Goal: Transaction & Acquisition: Purchase product/service

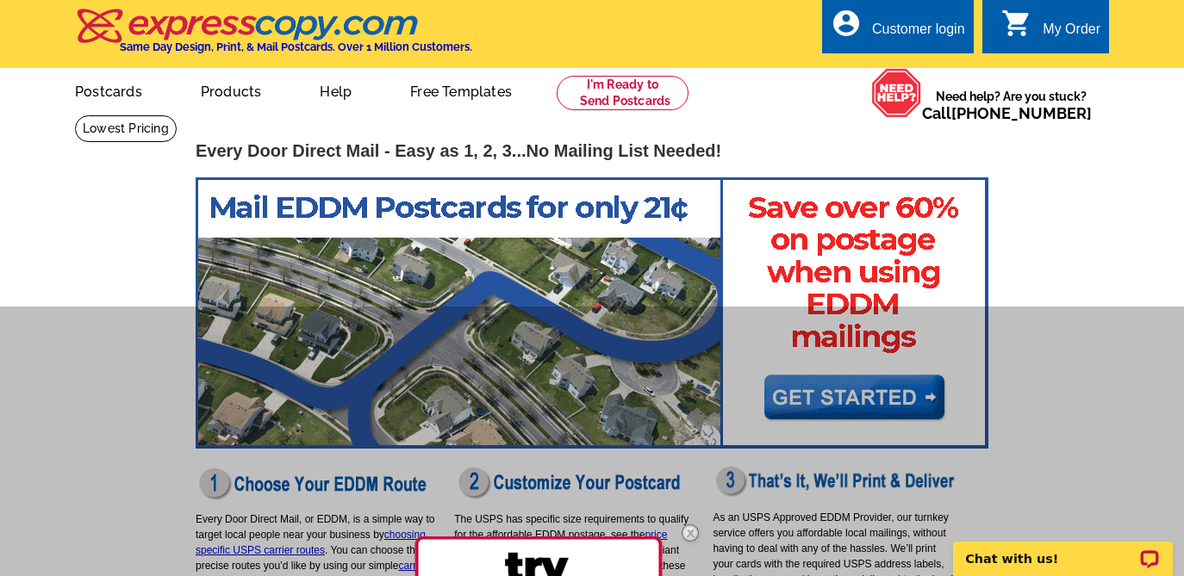
click at [688, 535] on img at bounding box center [690, 533] width 50 height 50
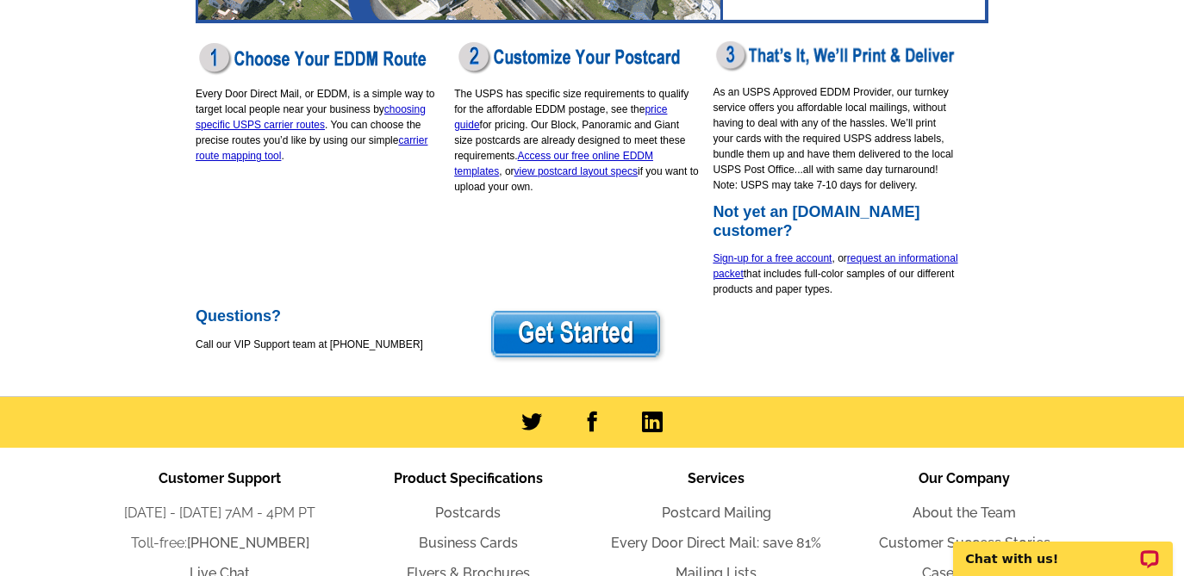
scroll to position [440, 0]
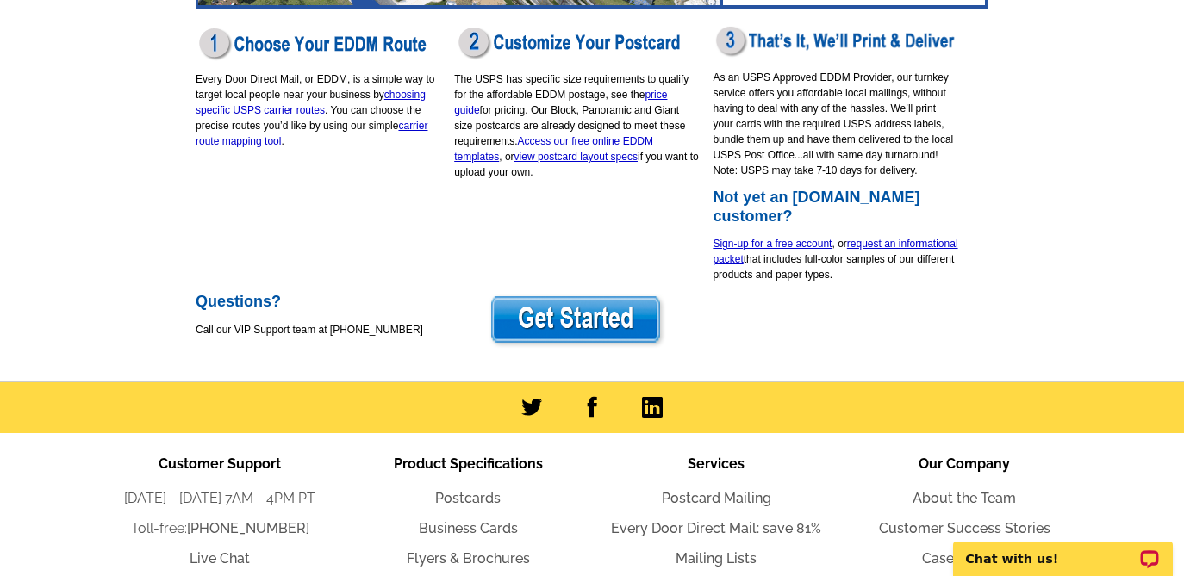
click at [554, 330] on img at bounding box center [577, 321] width 178 height 56
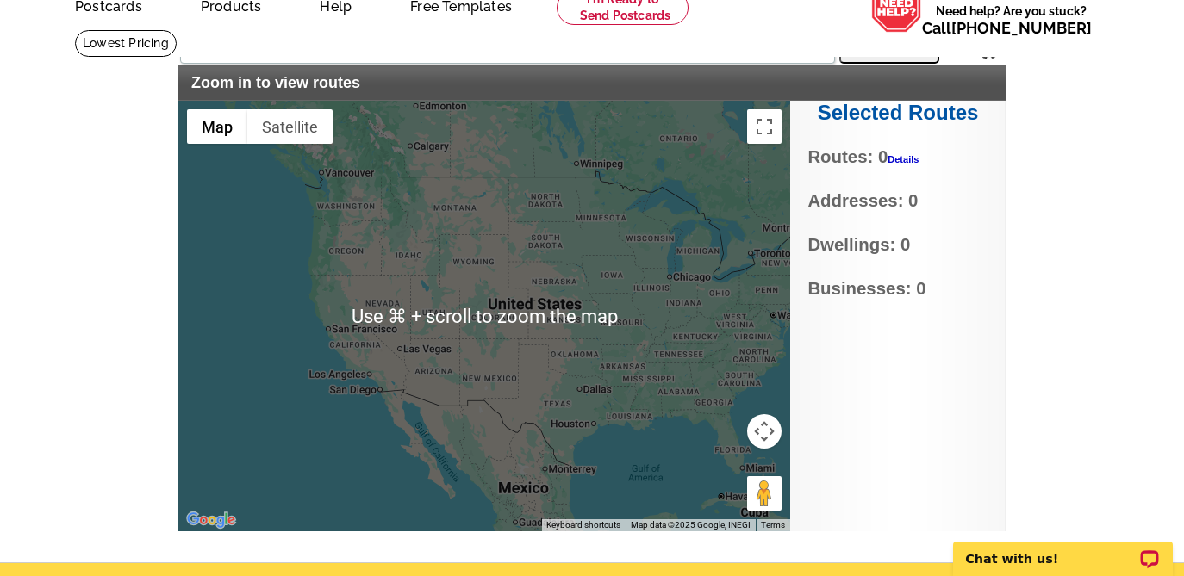
scroll to position [87, 0]
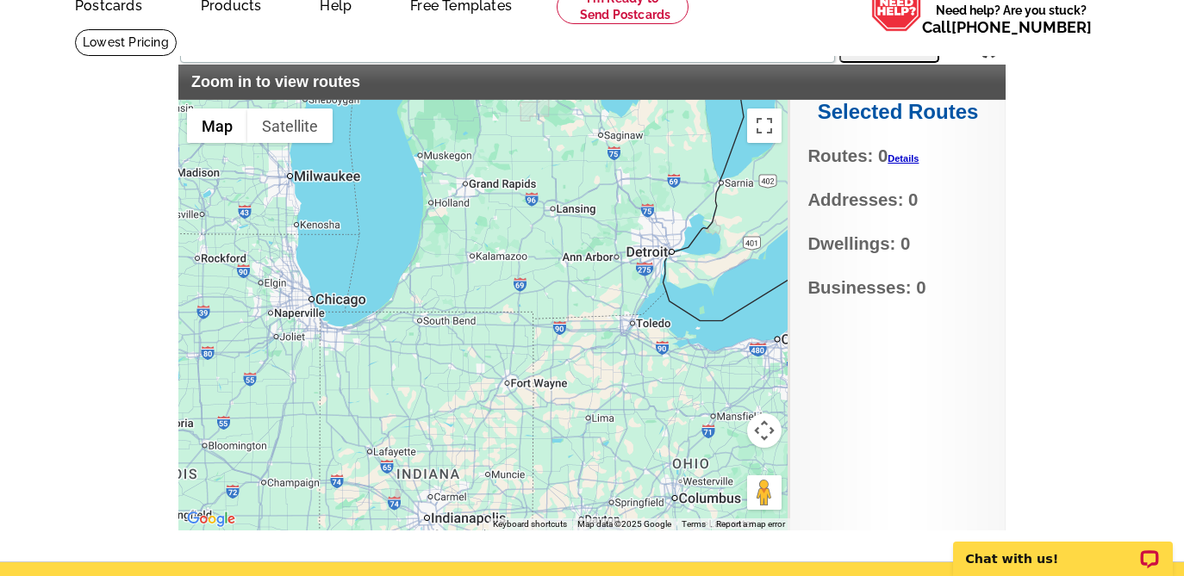
drag, startPoint x: 659, startPoint y: 127, endPoint x: 628, endPoint y: 262, distance: 138.8
click at [628, 262] on div at bounding box center [484, 315] width 612 height 431
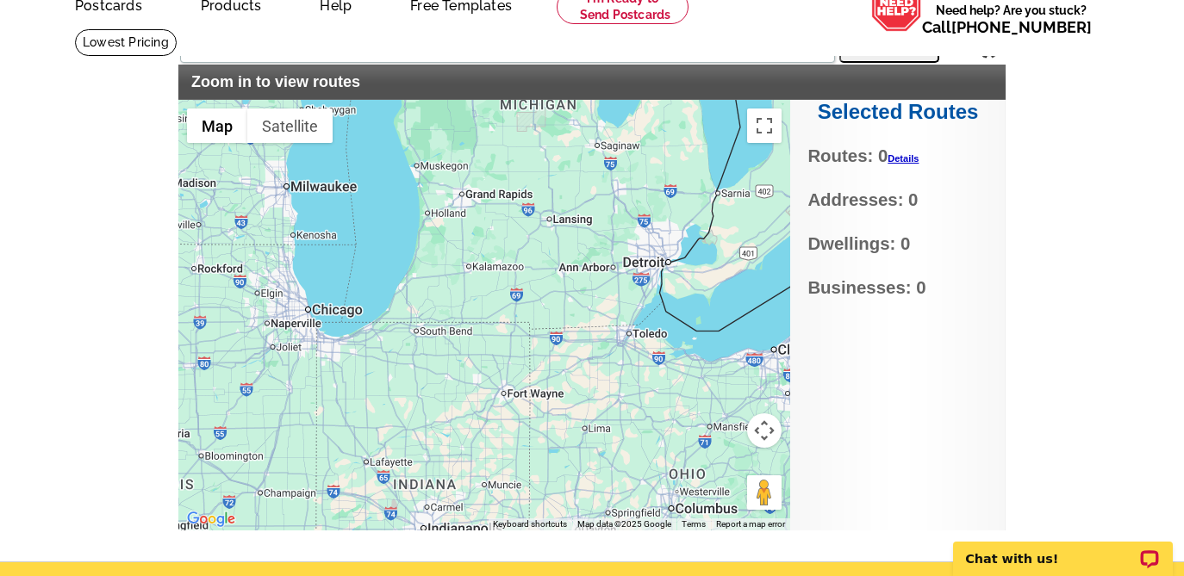
click at [656, 264] on div at bounding box center [484, 315] width 612 height 431
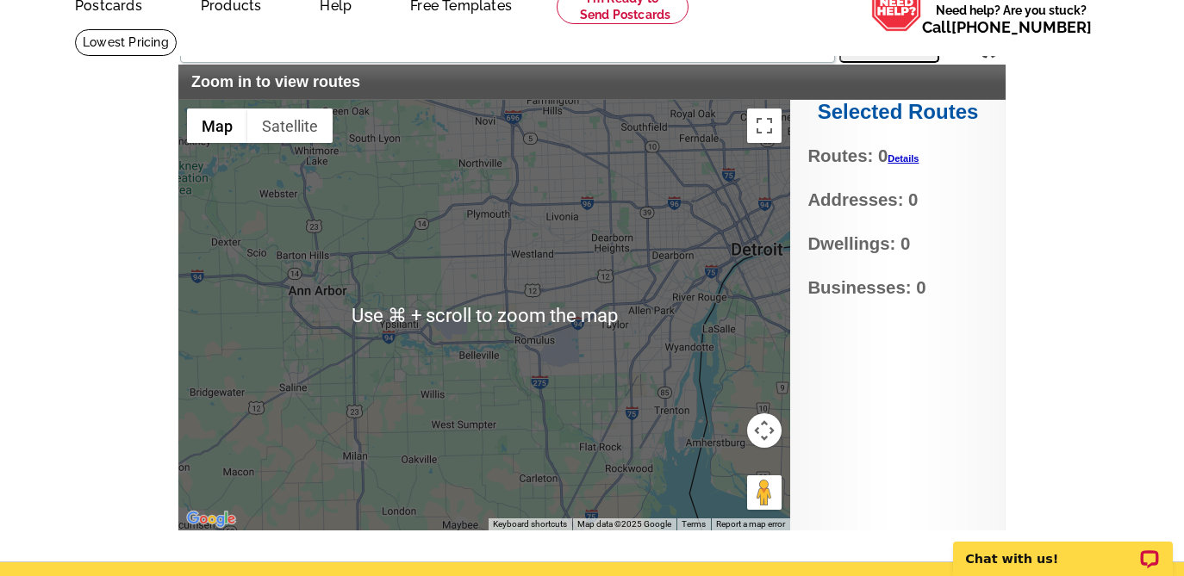
click at [777, 325] on div at bounding box center [484, 315] width 612 height 431
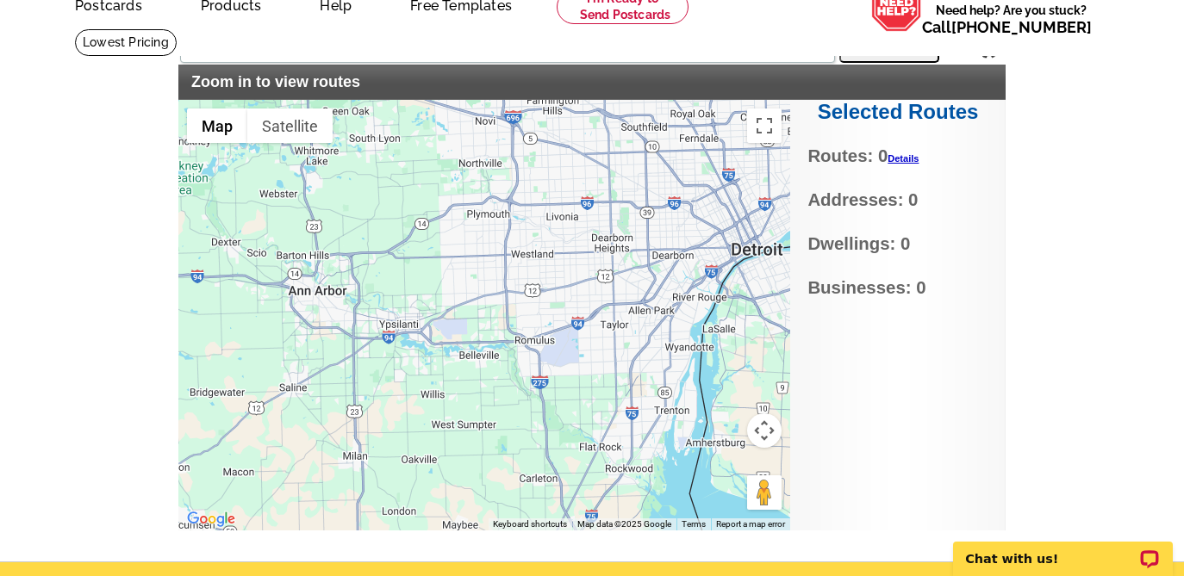
click at [900, 383] on div "Selected Routes Routes: 0 Details No Current Selections Addresses: 0 Dwellings:…" at bounding box center [897, 315] width 215 height 431
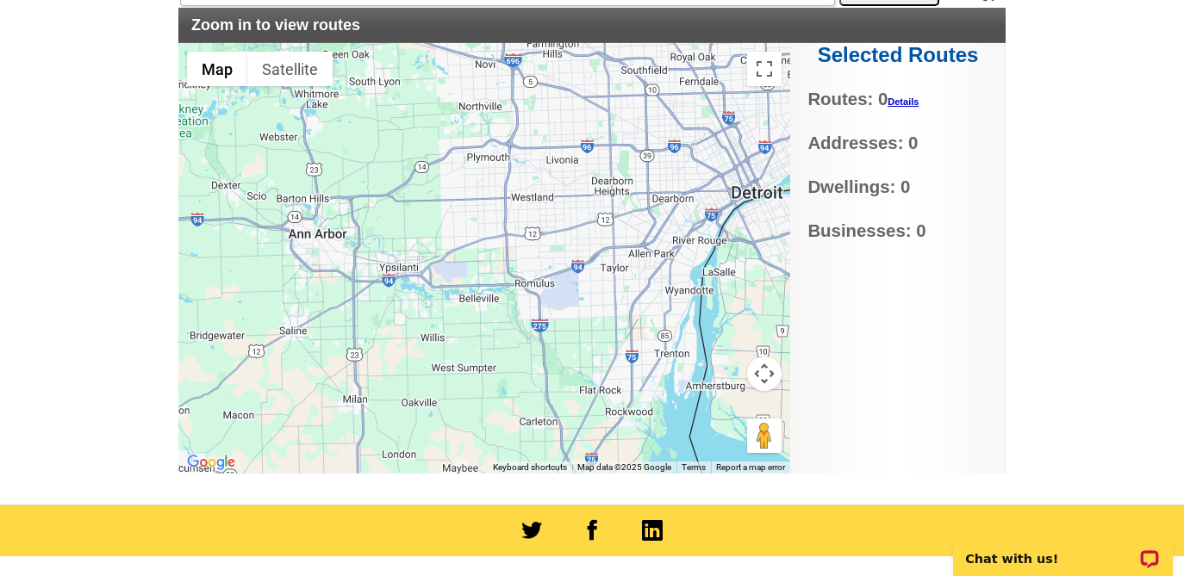
scroll to position [128, 0]
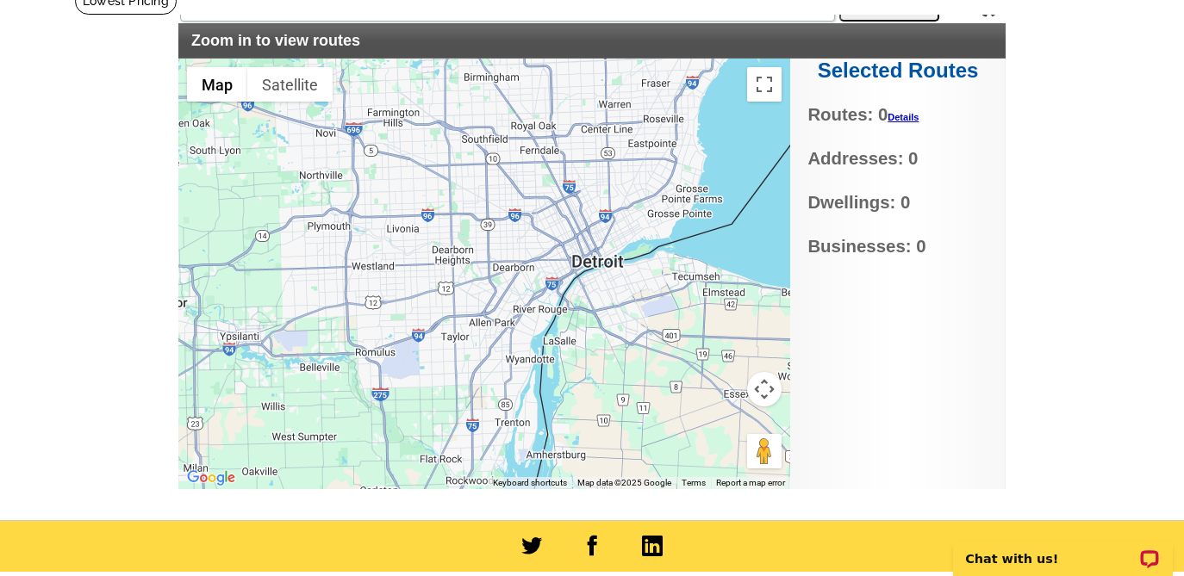
drag, startPoint x: 723, startPoint y: 285, endPoint x: 558, endPoint y: 346, distance: 176.4
click at [558, 346] on div at bounding box center [484, 274] width 612 height 431
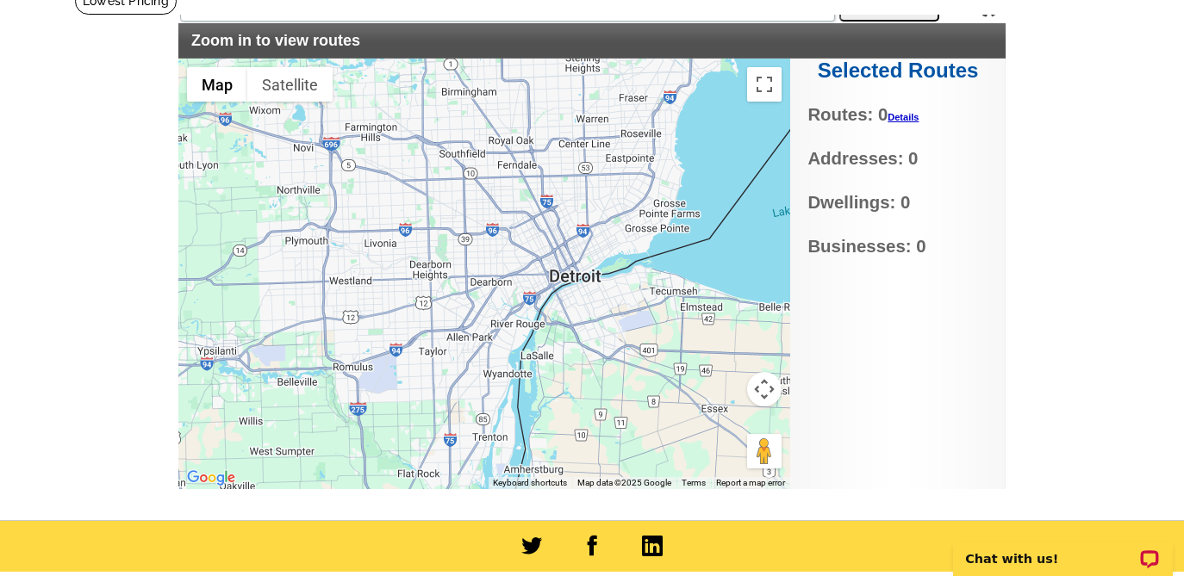
click at [577, 282] on div at bounding box center [484, 274] width 612 height 431
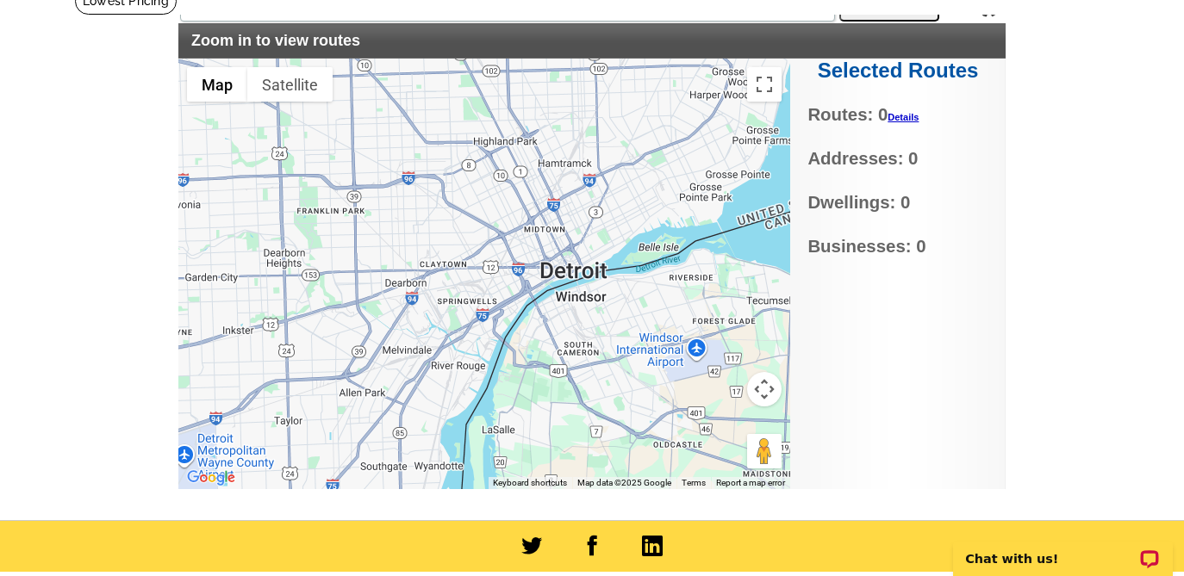
click at [577, 271] on div at bounding box center [484, 274] width 612 height 431
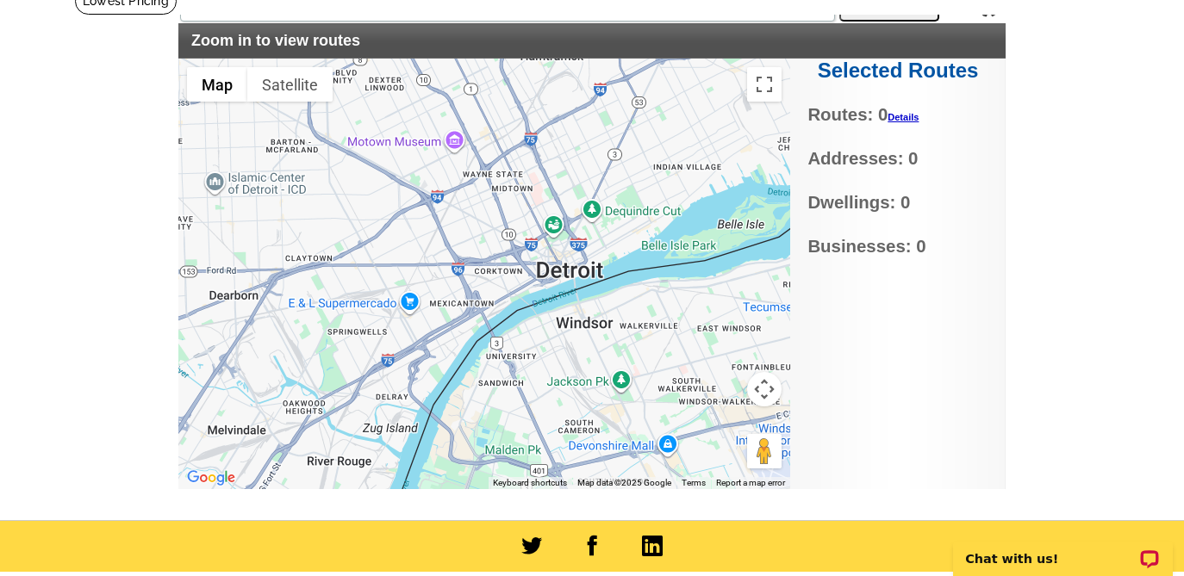
click at [551, 271] on div at bounding box center [484, 274] width 612 height 431
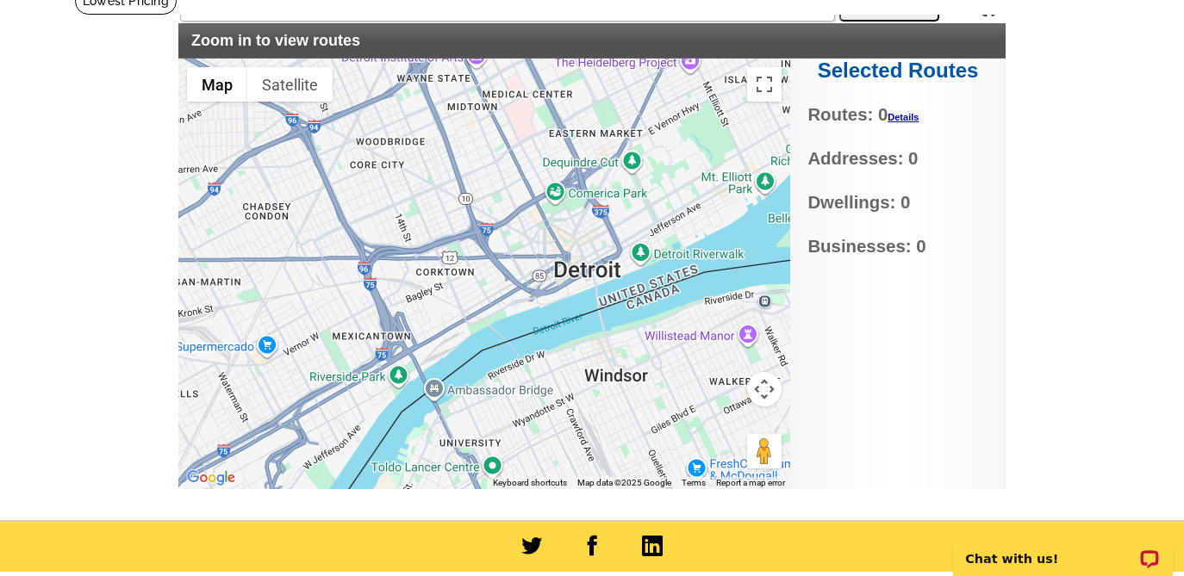
click at [435, 272] on div at bounding box center [484, 274] width 612 height 431
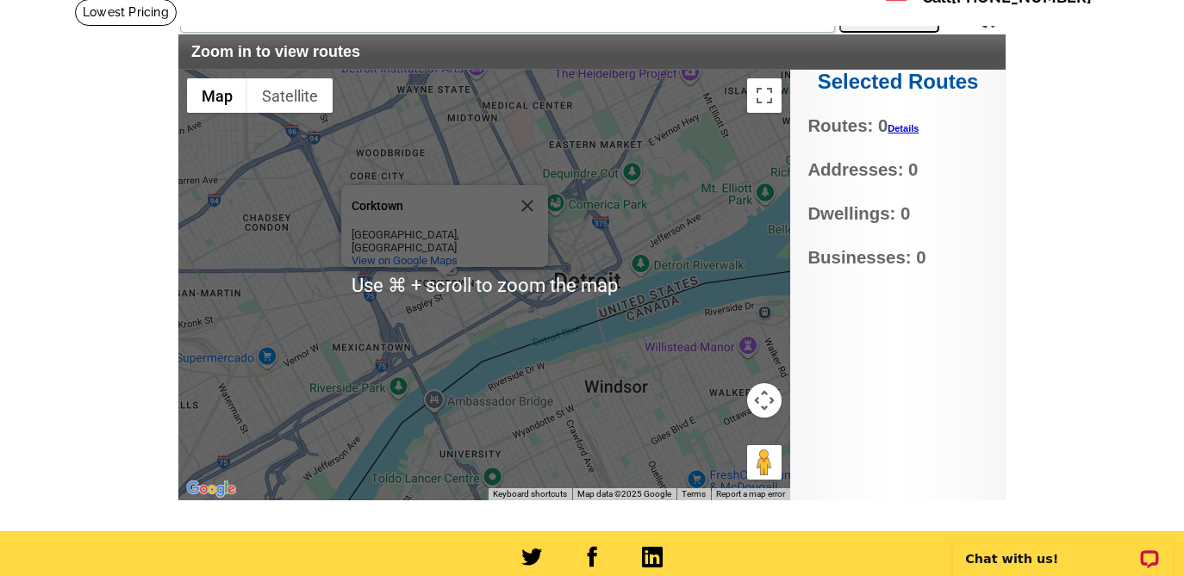
scroll to position [116, 0]
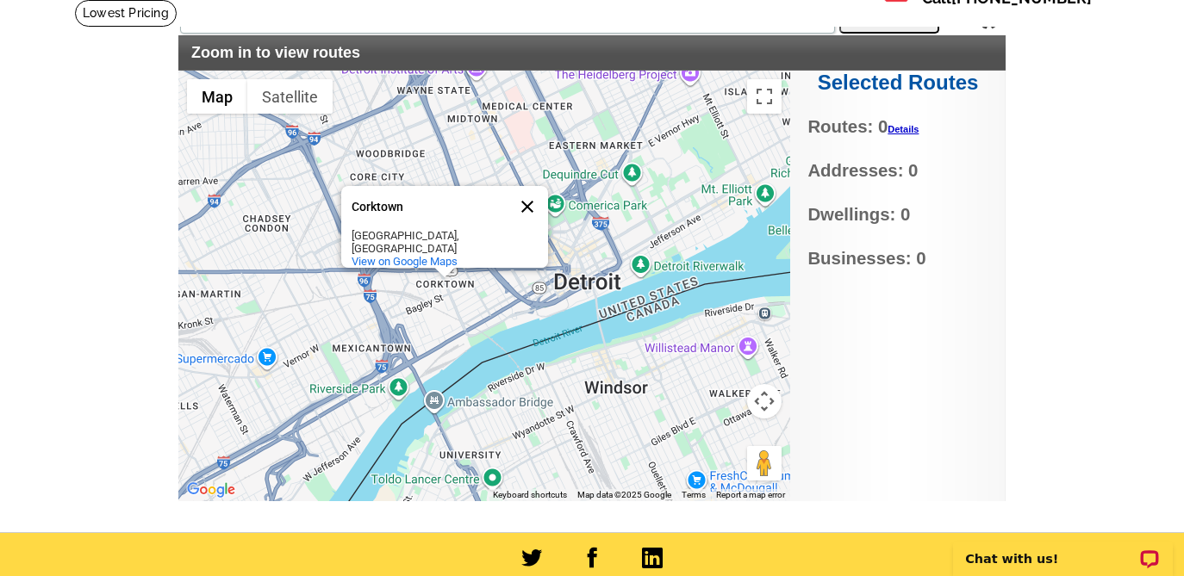
click at [535, 205] on button "Close" at bounding box center [527, 206] width 41 height 41
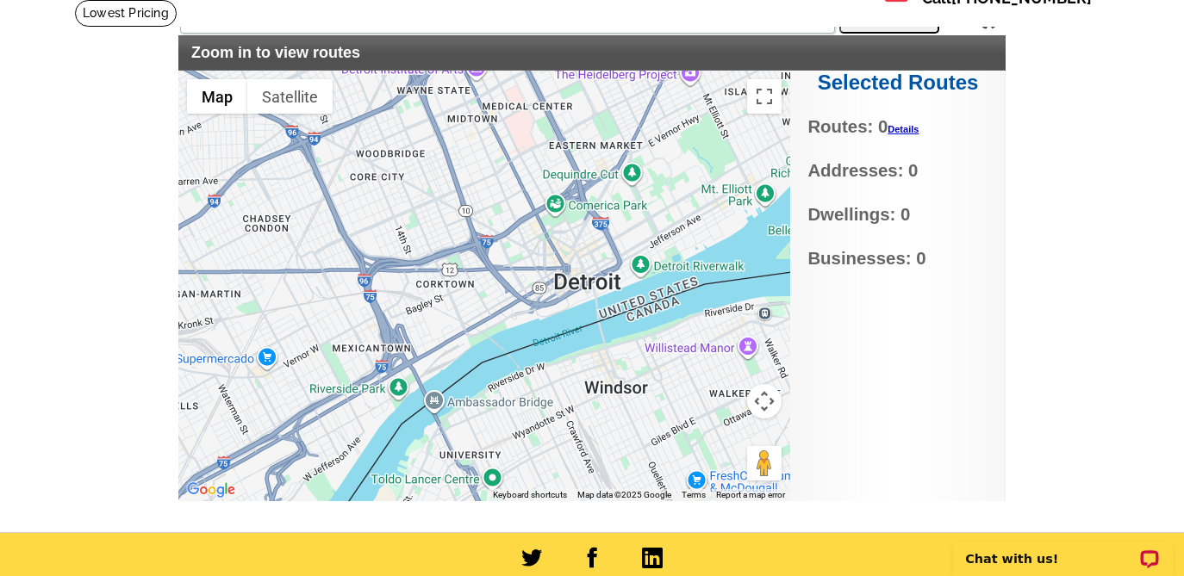
scroll to position [126, 0]
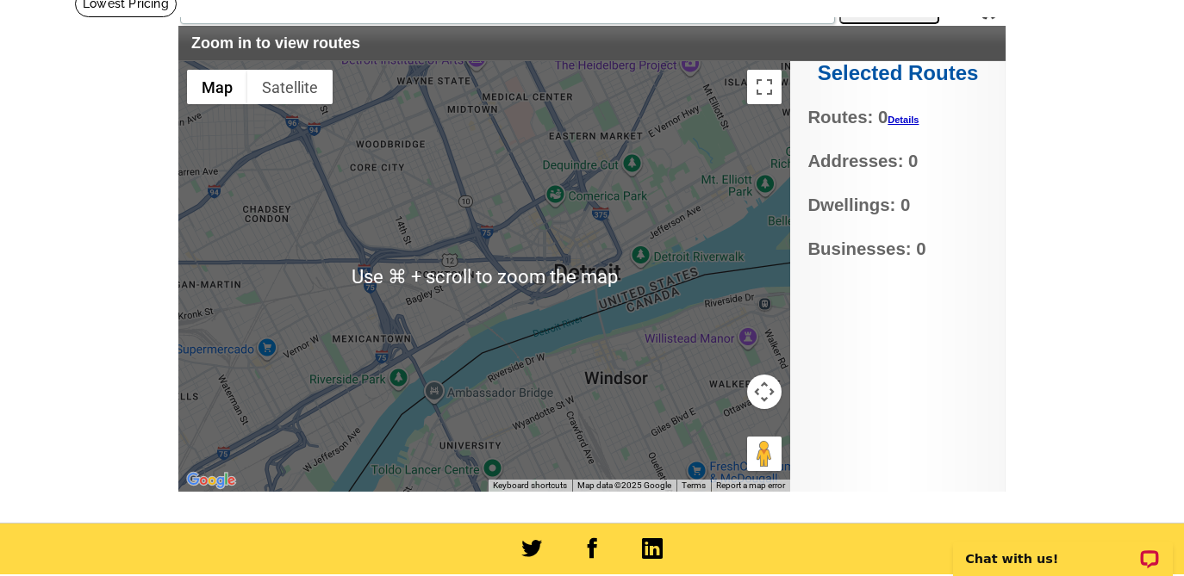
click at [491, 281] on div at bounding box center [484, 276] width 612 height 431
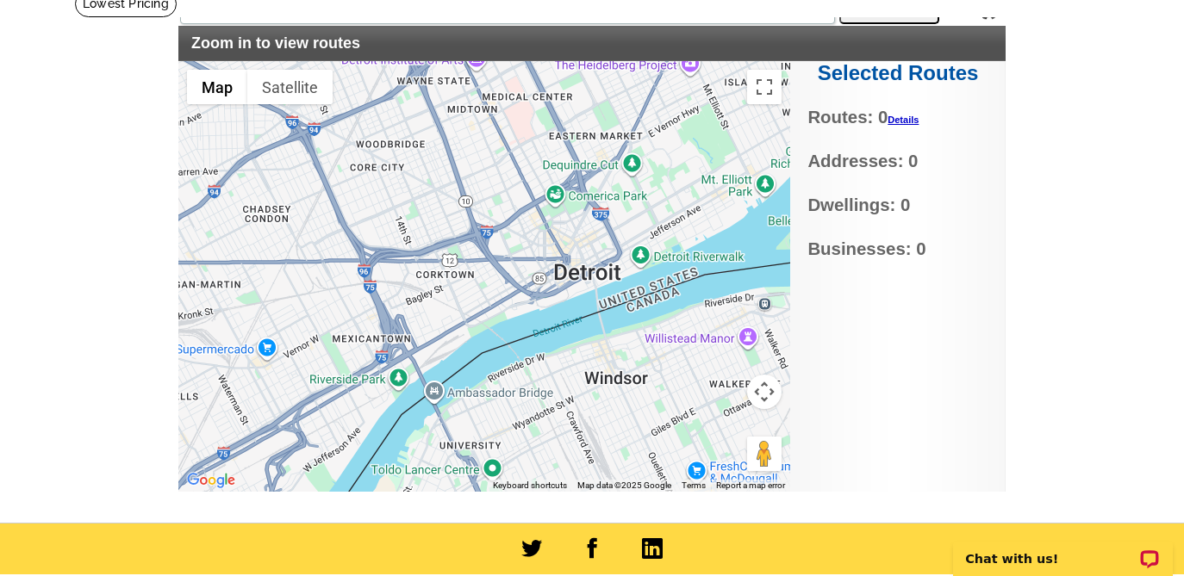
click at [463, 228] on div at bounding box center [484, 276] width 612 height 431
click at [762, 83] on button "Toggle fullscreen view" at bounding box center [764, 87] width 34 height 34
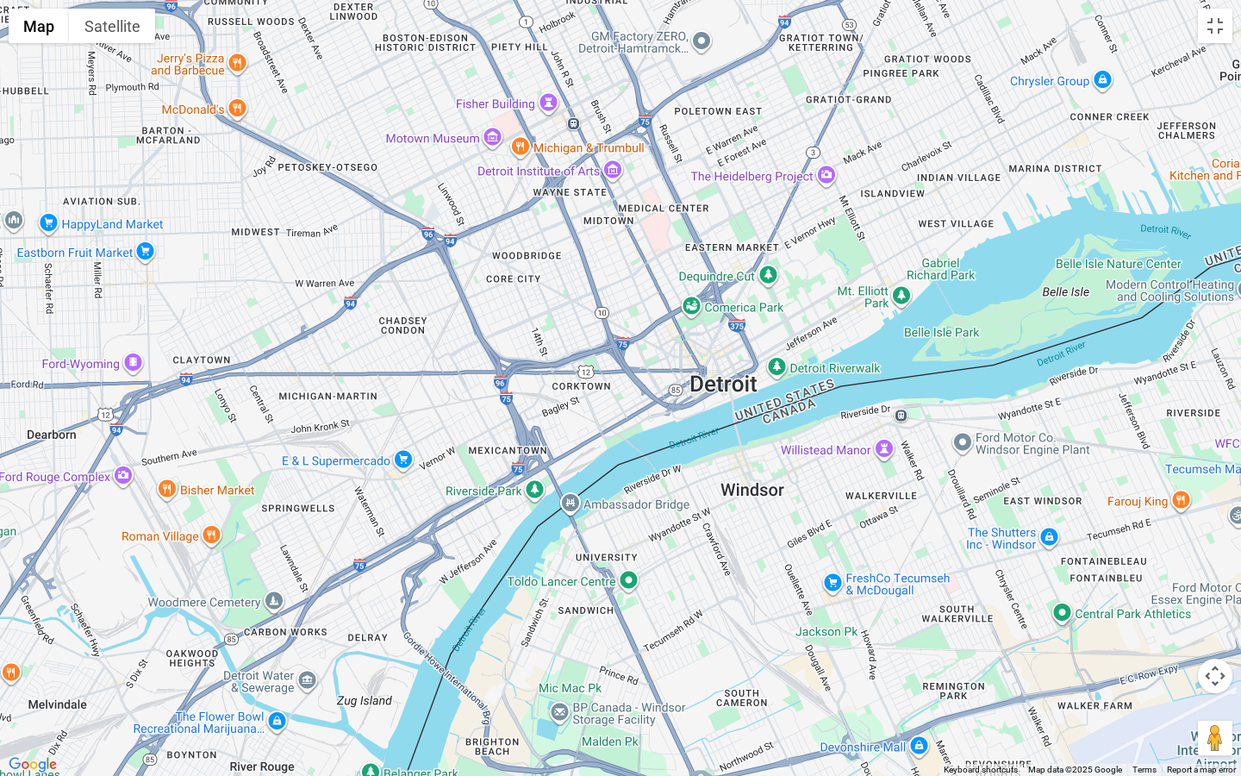
click at [560, 412] on div at bounding box center [620, 388] width 1241 height 776
click at [525, 437] on div at bounding box center [620, 388] width 1241 height 776
click at [503, 453] on div at bounding box center [620, 388] width 1241 height 776
click at [461, 380] on div "Mexicantown" at bounding box center [491, 386] width 155 height 13
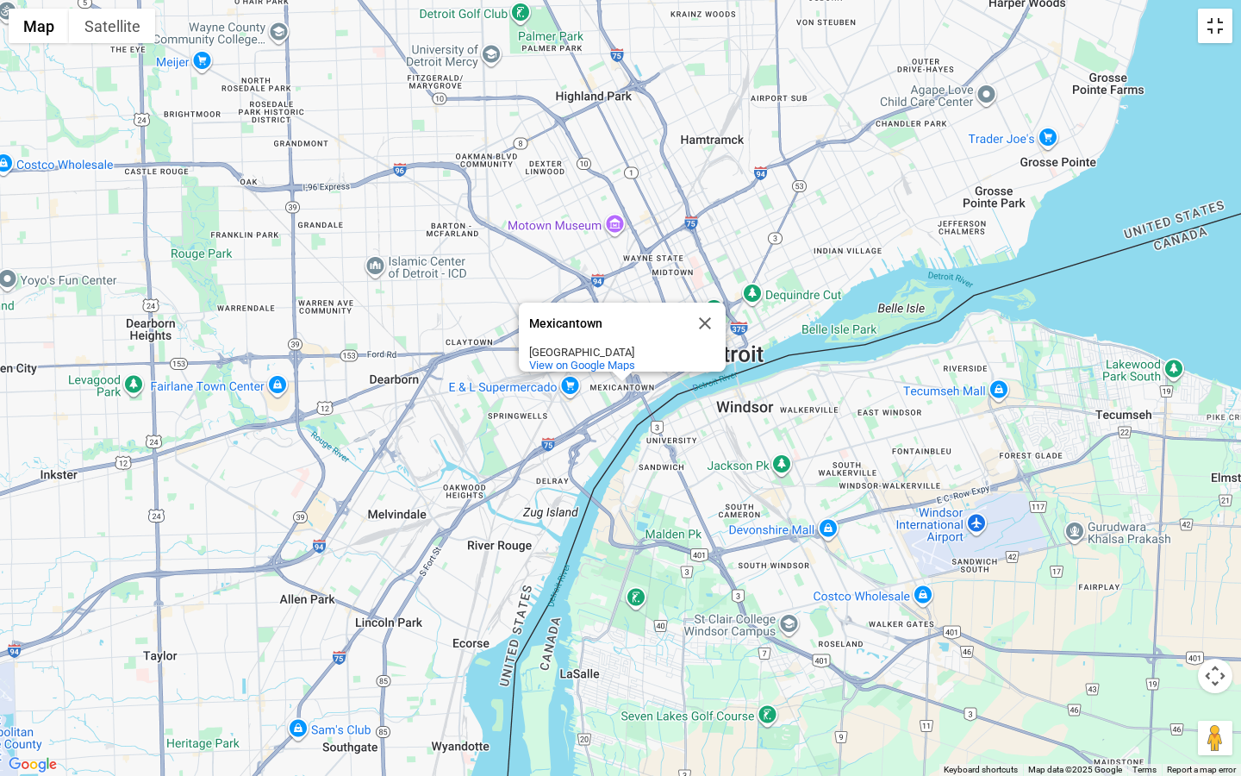
click at [1183, 35] on button "Toggle fullscreen view" at bounding box center [1215, 26] width 34 height 34
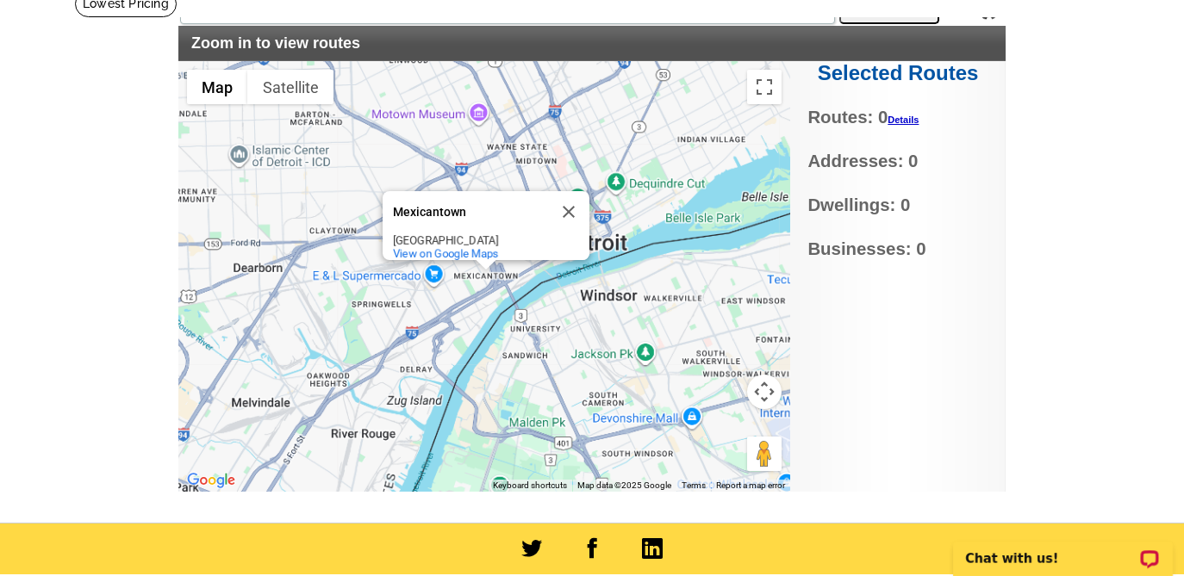
click at [512, 214] on div "Mexicantown" at bounding box center [470, 211] width 155 height 41
click at [443, 206] on div "Mexicantown" at bounding box center [470, 212] width 155 height 13
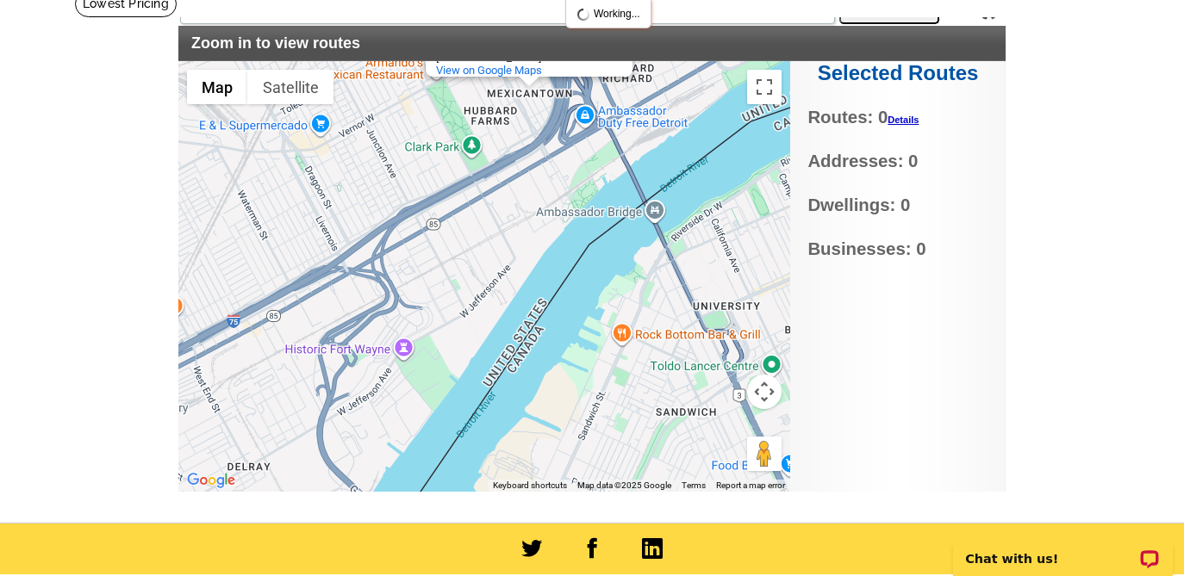
type input "8W46+G2 Detroit, MI, USA"
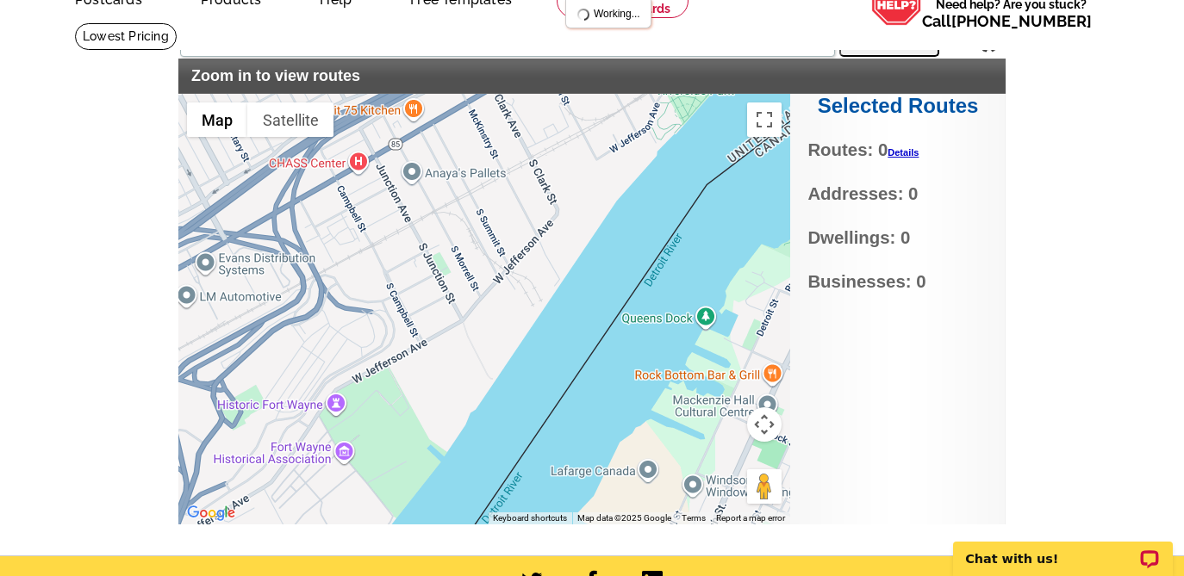
scroll to position [96, 0]
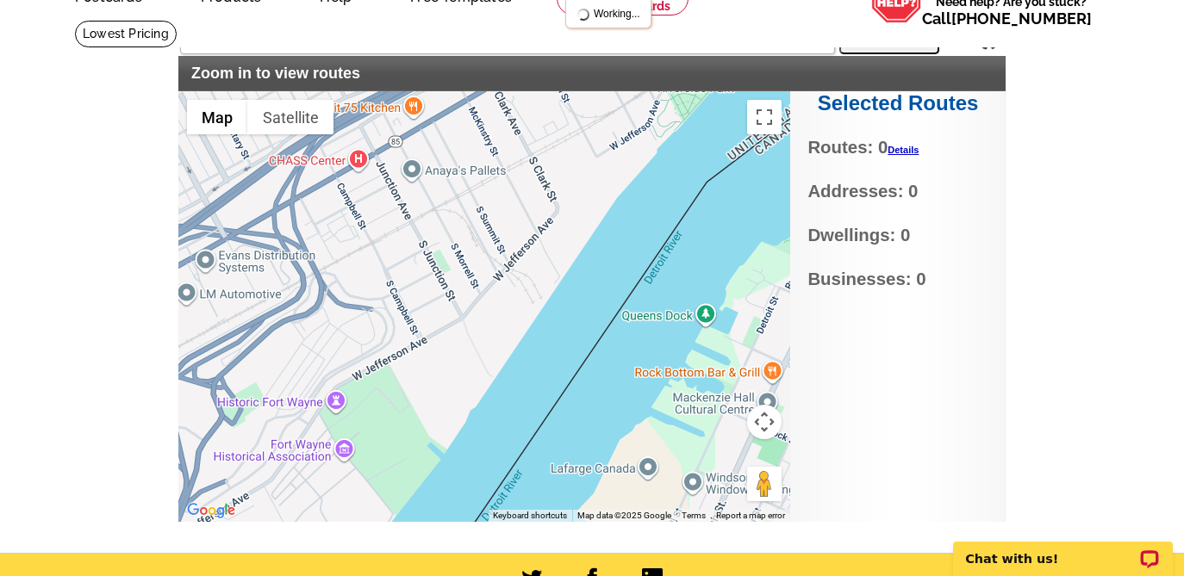
click at [907, 143] on span "Routes: 0 Details" at bounding box center [897, 147] width 180 height 27
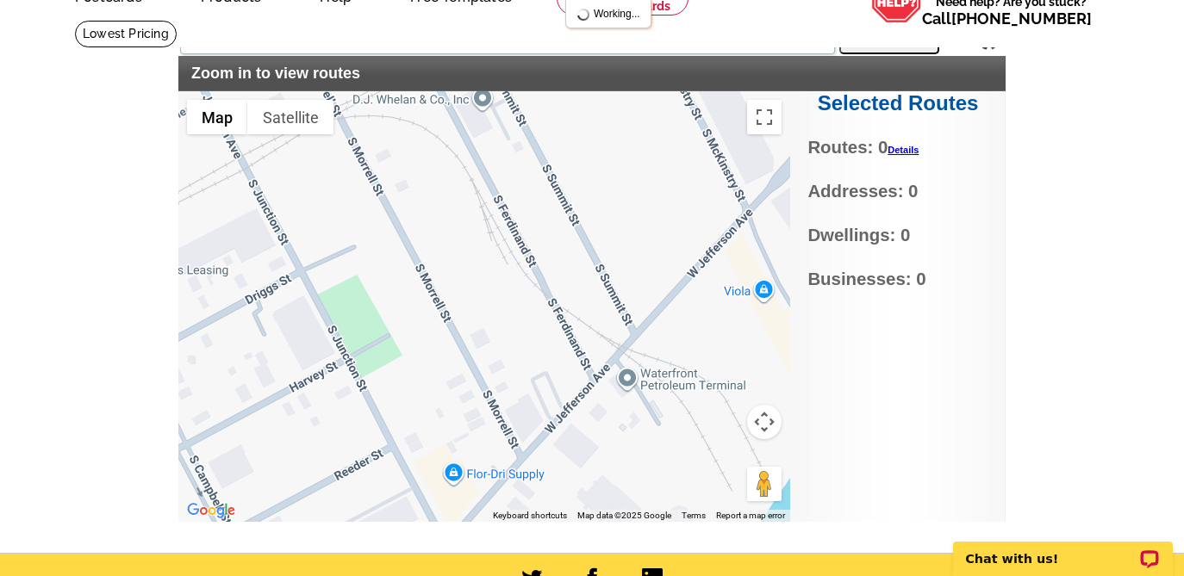
click at [517, 247] on div "Mexicantown Mexicantown Detroit, MI 48216 View on Google Maps" at bounding box center [484, 306] width 612 height 431
click at [523, 246] on div "Mexicantown Mexicantown Detroit, MI 48216 View on Google Maps" at bounding box center [484, 306] width 612 height 431
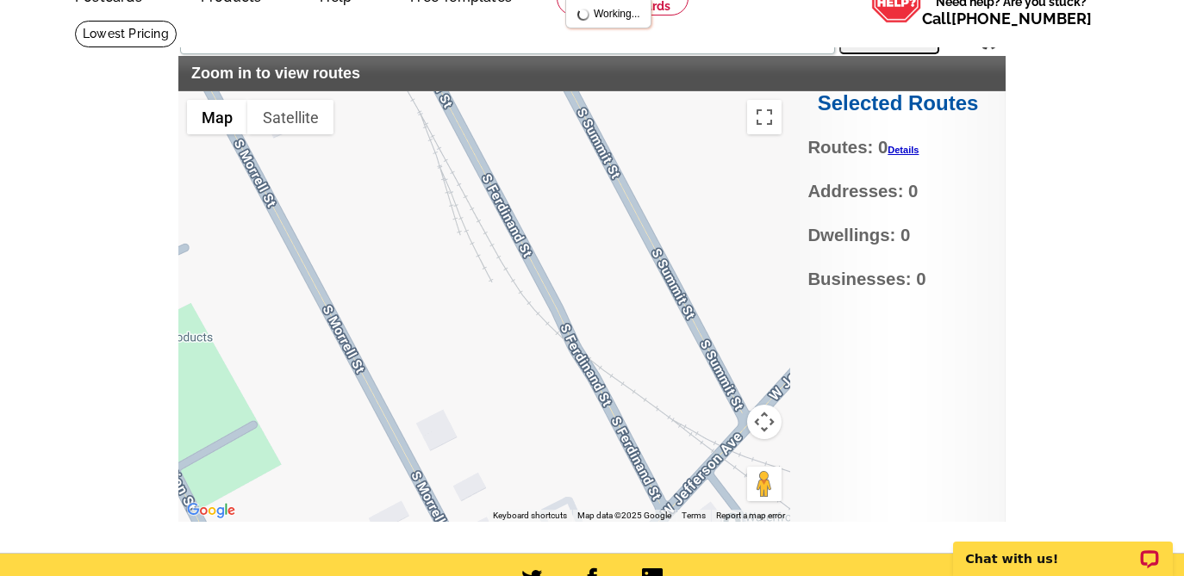
click at [523, 246] on div "Mexicantown Mexicantown Detroit, MI 48216 View on Google Maps" at bounding box center [484, 306] width 612 height 431
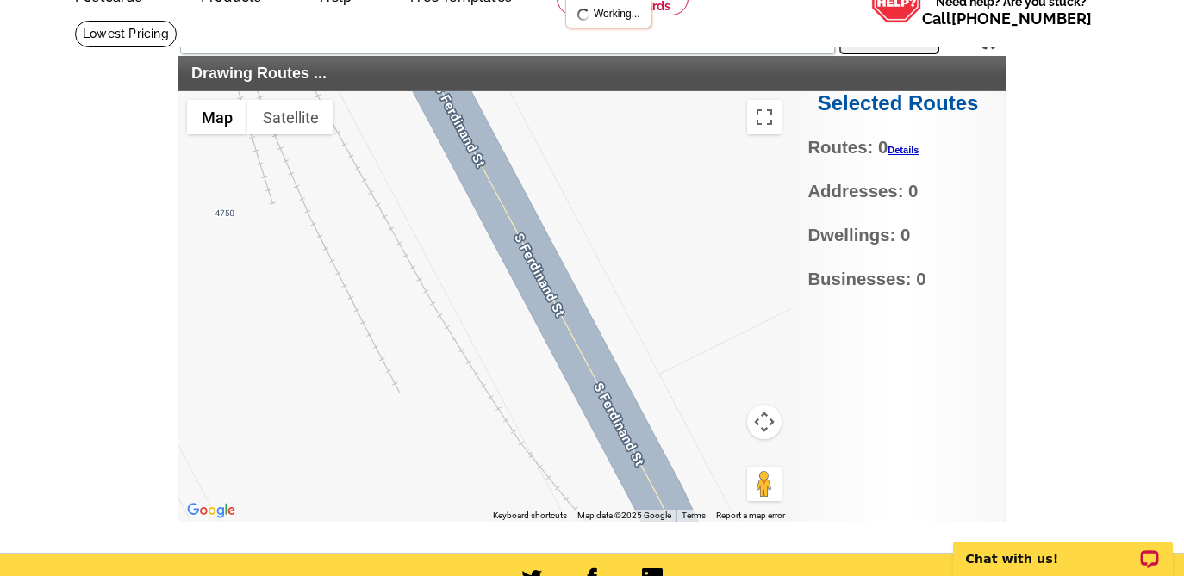
click at [225, 223] on div "Mexicantown Mexicantown Detroit, MI 48216 View on Google Maps" at bounding box center [484, 306] width 612 height 431
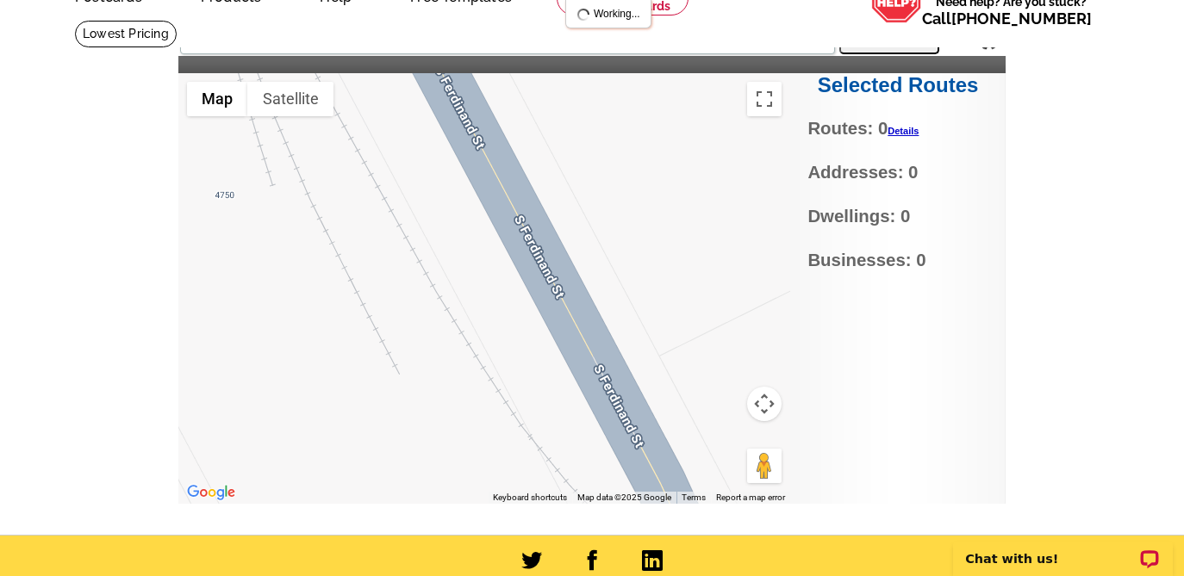
click at [874, 38] on button "Search" at bounding box center [889, 37] width 100 height 34
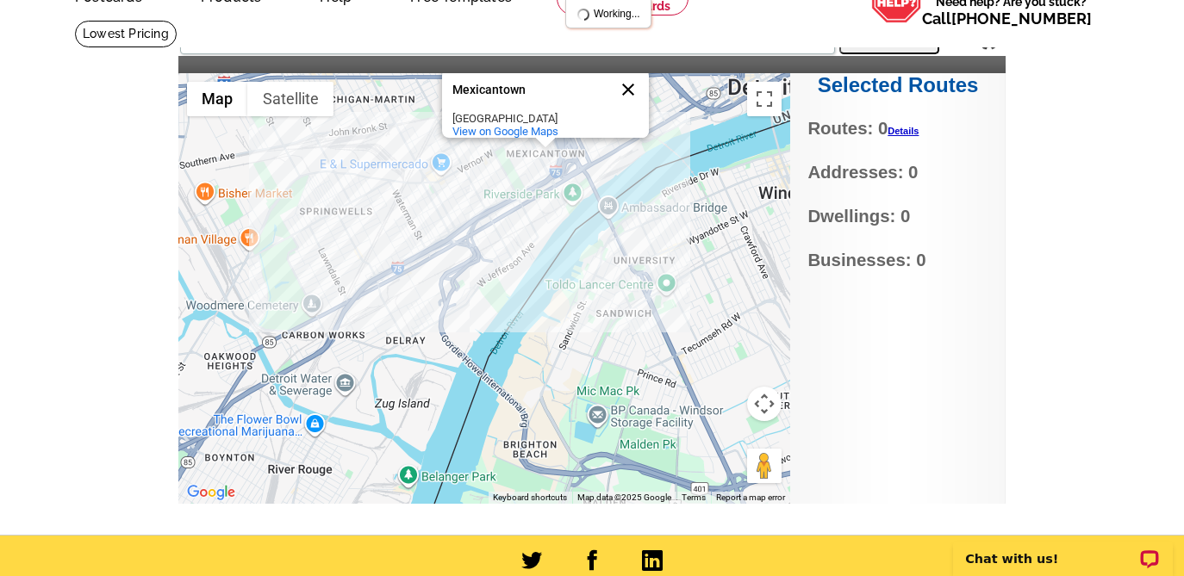
click at [630, 82] on button "Close" at bounding box center [627, 89] width 41 height 41
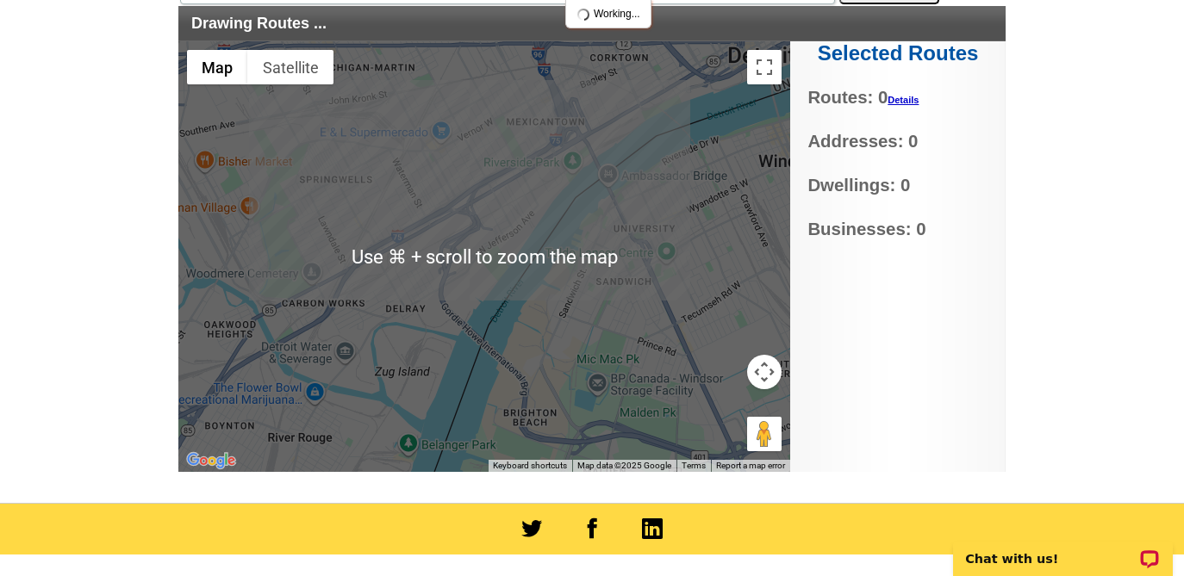
scroll to position [147, 0]
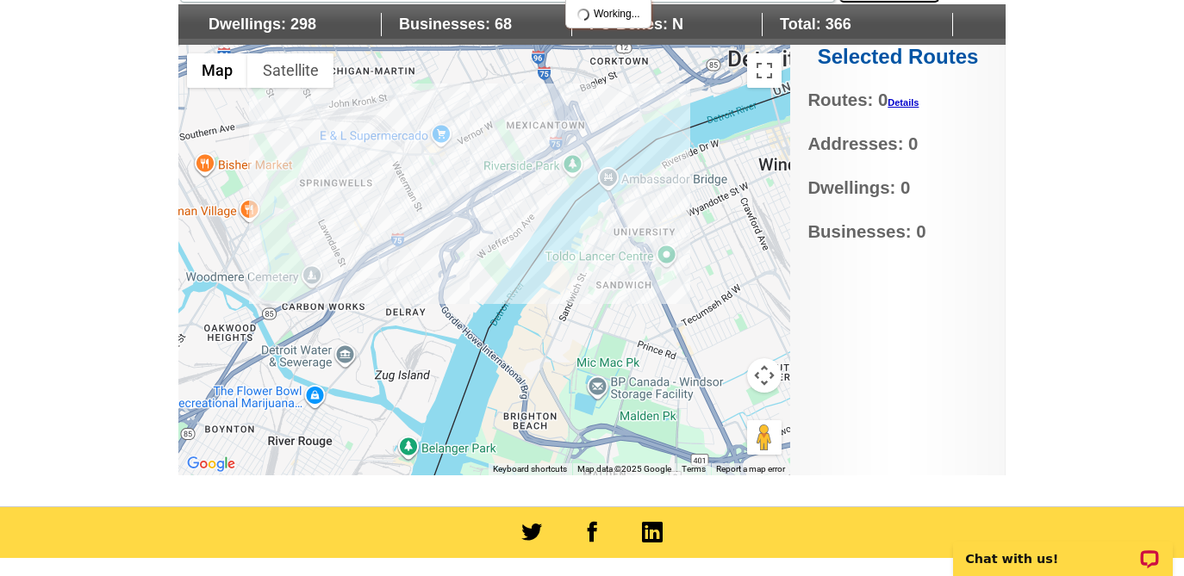
click at [514, 198] on div at bounding box center [484, 260] width 612 height 431
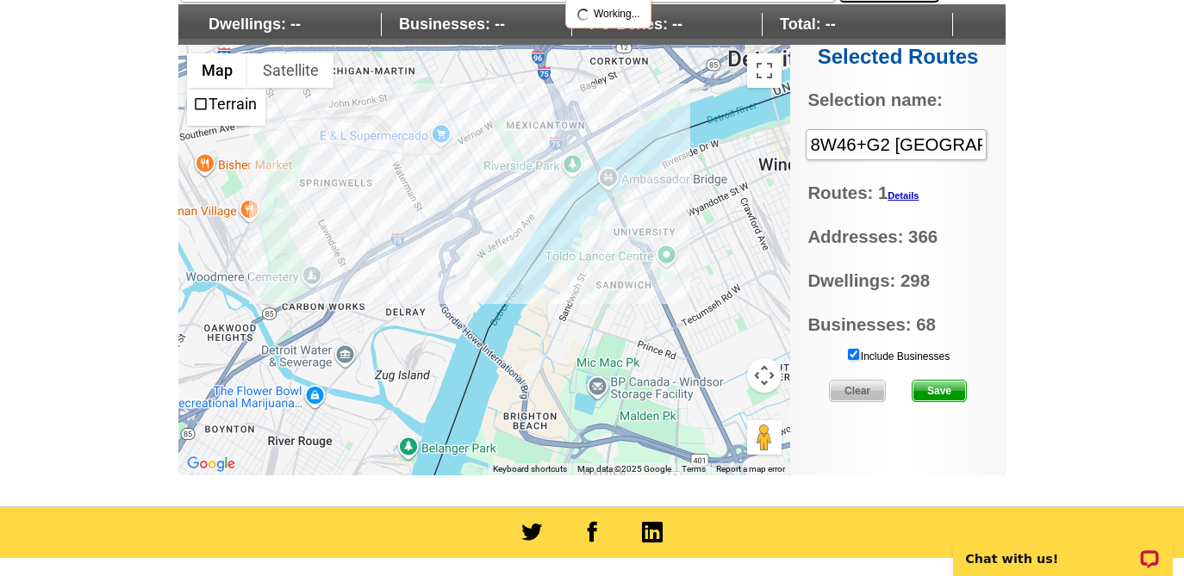
scroll to position [0, 0]
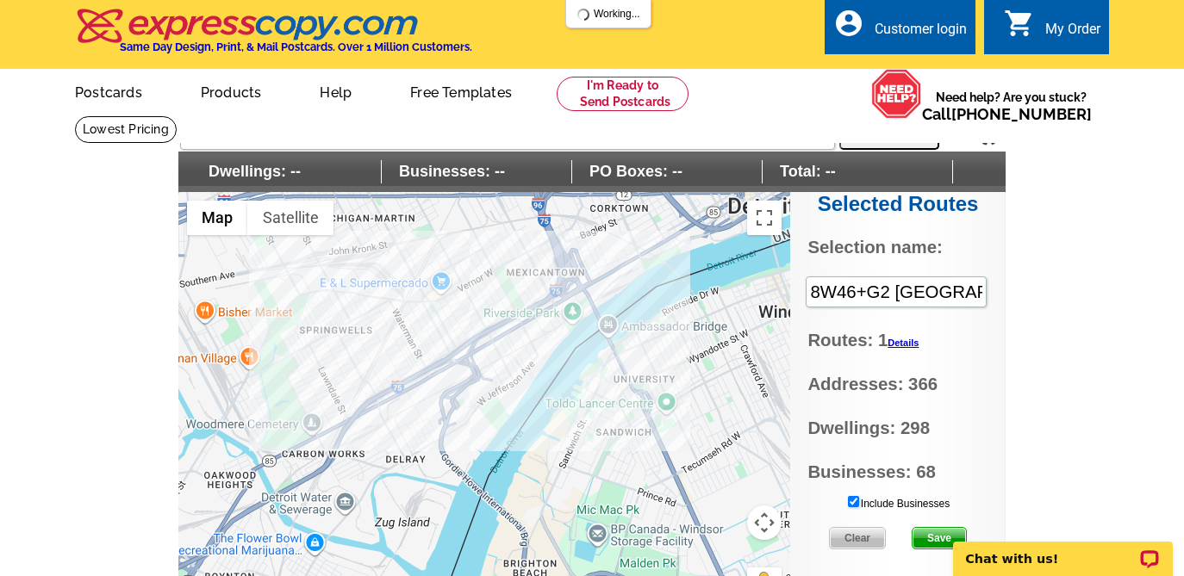
click at [209, 28] on img at bounding box center [248, 26] width 346 height 36
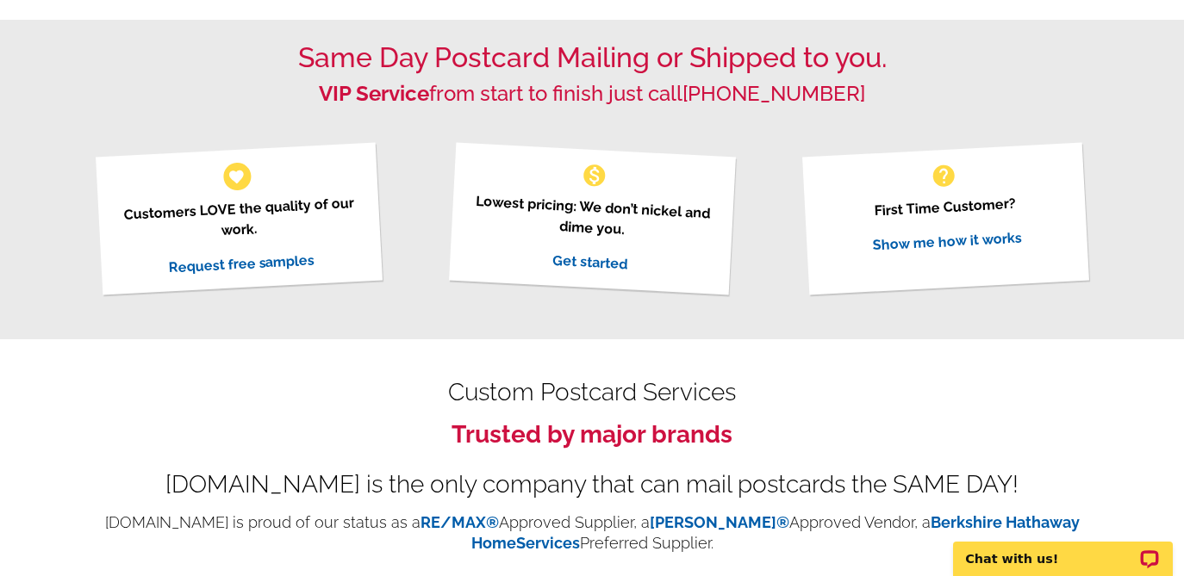
scroll to position [533, 0]
click at [603, 259] on link "Get started" at bounding box center [589, 261] width 76 height 21
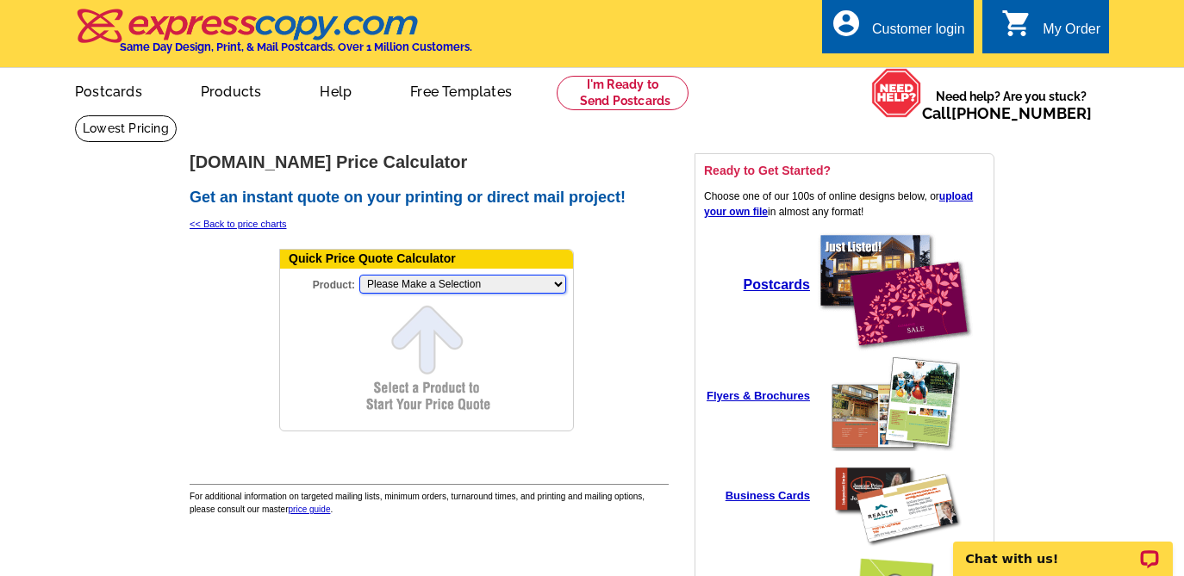
click at [498, 288] on select "Please Make a Selection Jumbo Postcard (5.5" x 8.5") Regular Postcard (4.25" x …" at bounding box center [462, 284] width 207 height 19
select select "1"
click at [359, 275] on select "Please Make a Selection Jumbo Postcard (5.5" x 8.5") Regular Postcard (4.25" x …" at bounding box center [462, 284] width 207 height 19
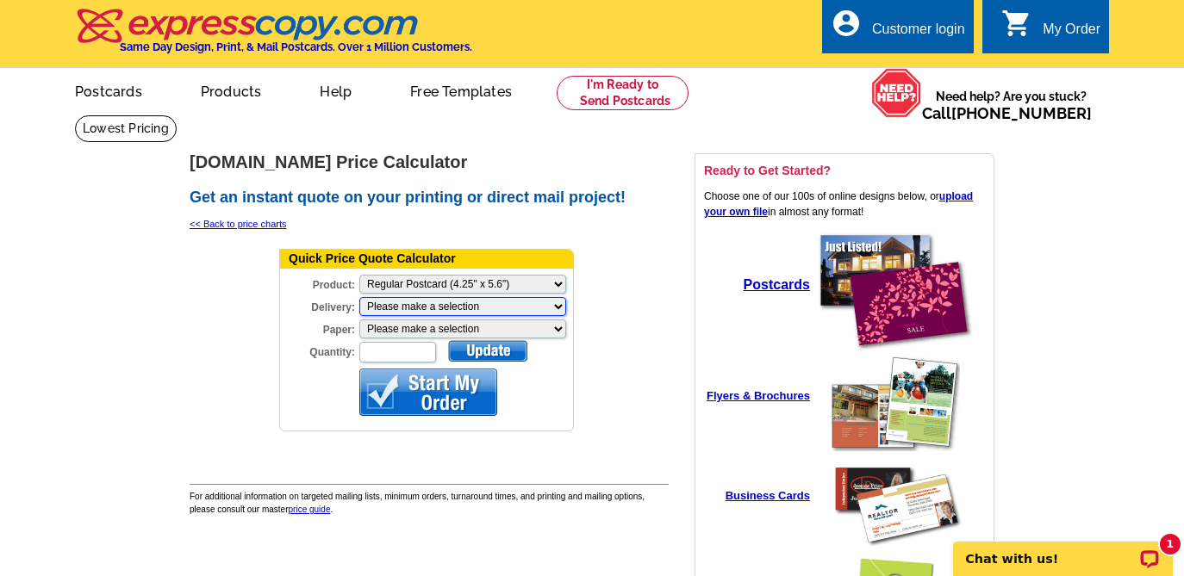
click at [486, 307] on select "Please make a selection Print + Address+USPS First Class Print-Only+Shipped To …" at bounding box center [462, 306] width 207 height 19
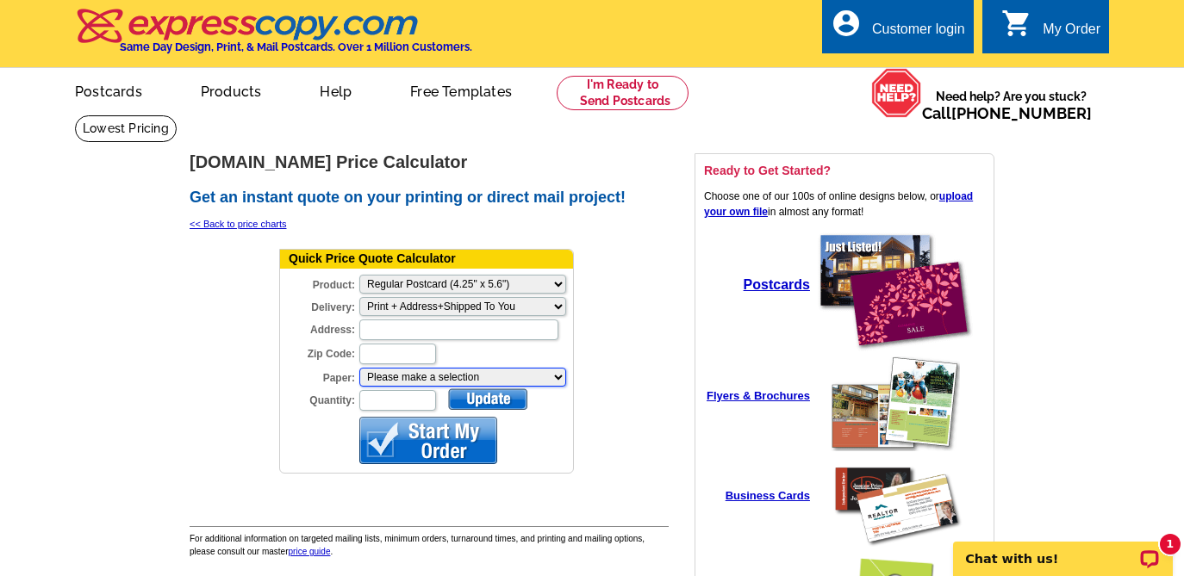
click at [431, 373] on select "Please make a selection Recyclable Board Uncoated Cover Stock" at bounding box center [462, 377] width 207 height 19
select select "3"
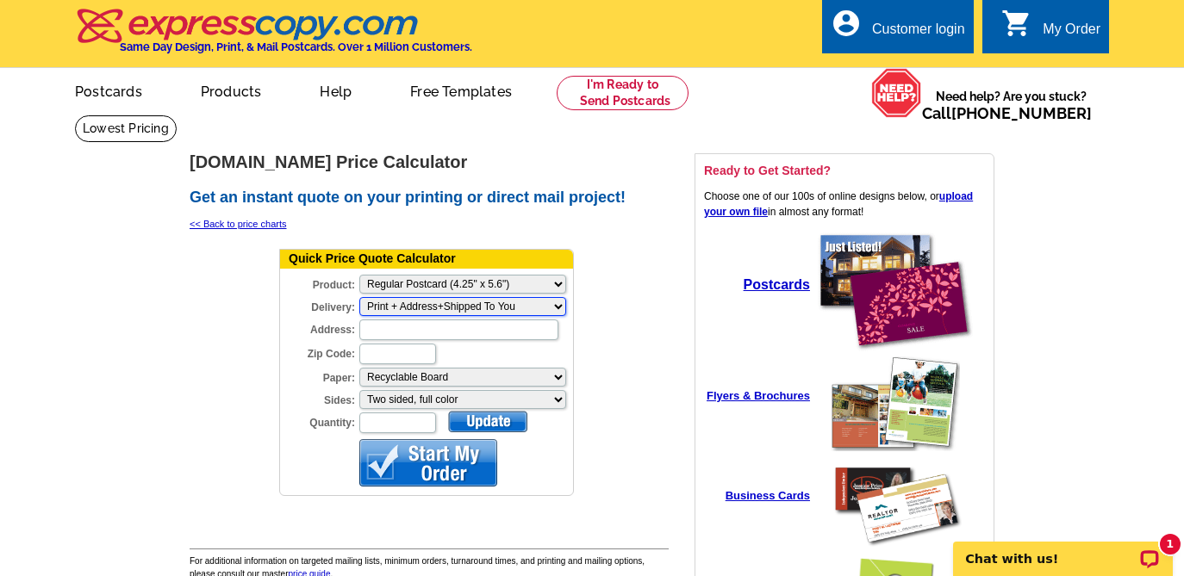
click at [445, 304] on select "Please make a selection Print + Address+USPS First Class Print + Address+Shippe…" at bounding box center [462, 306] width 207 height 19
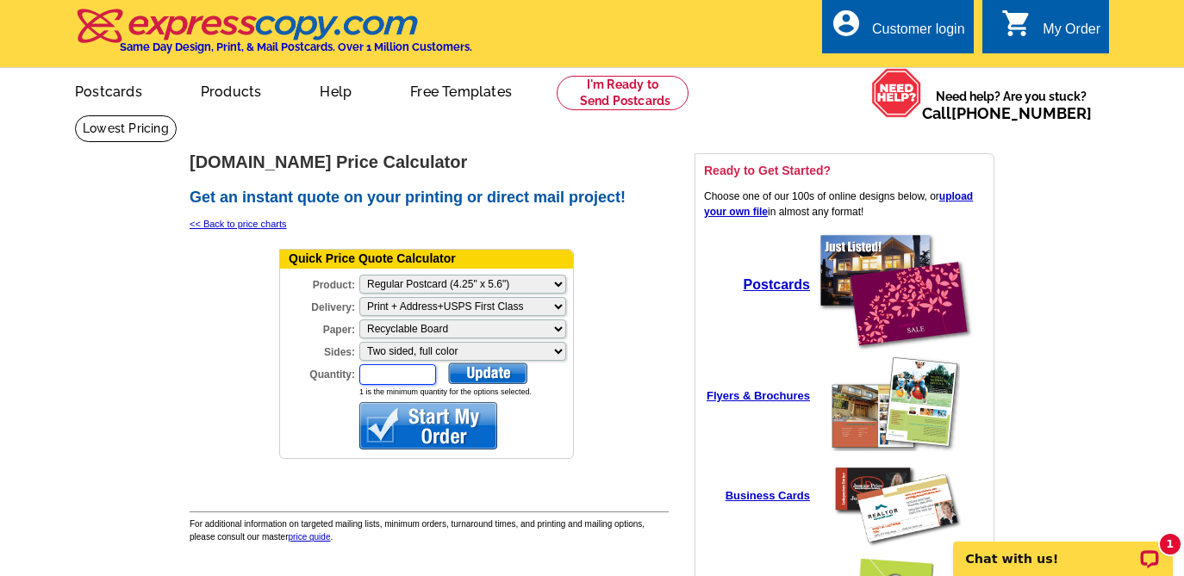
click at [406, 378] on input "Quantity:" at bounding box center [397, 374] width 77 height 21
type input "500"
click at [501, 367] on div at bounding box center [487, 374] width 79 height 22
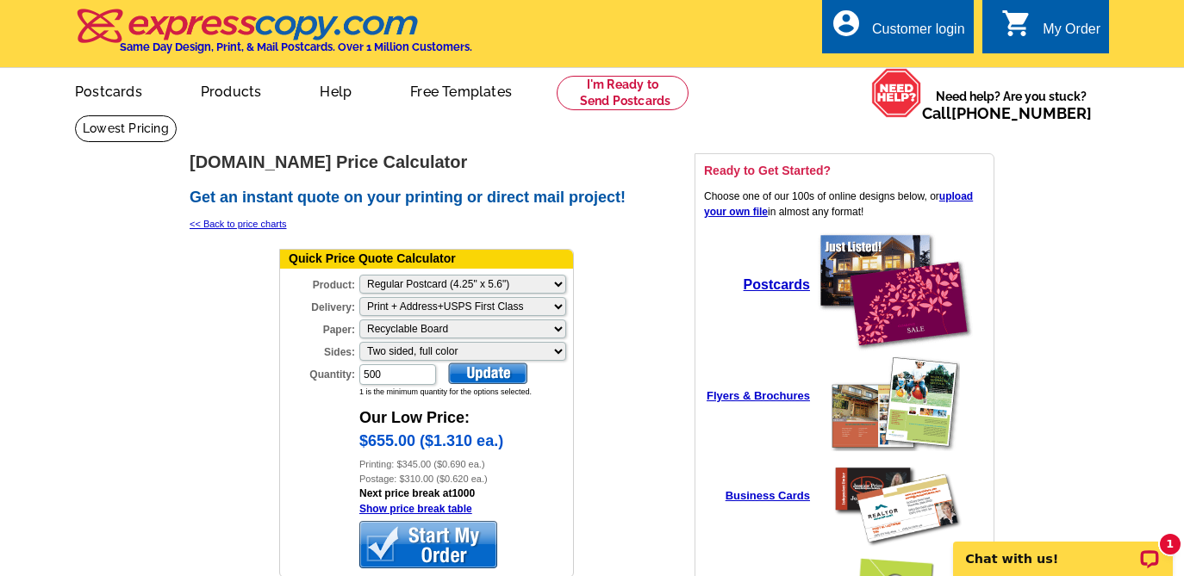
scroll to position [31, 0]
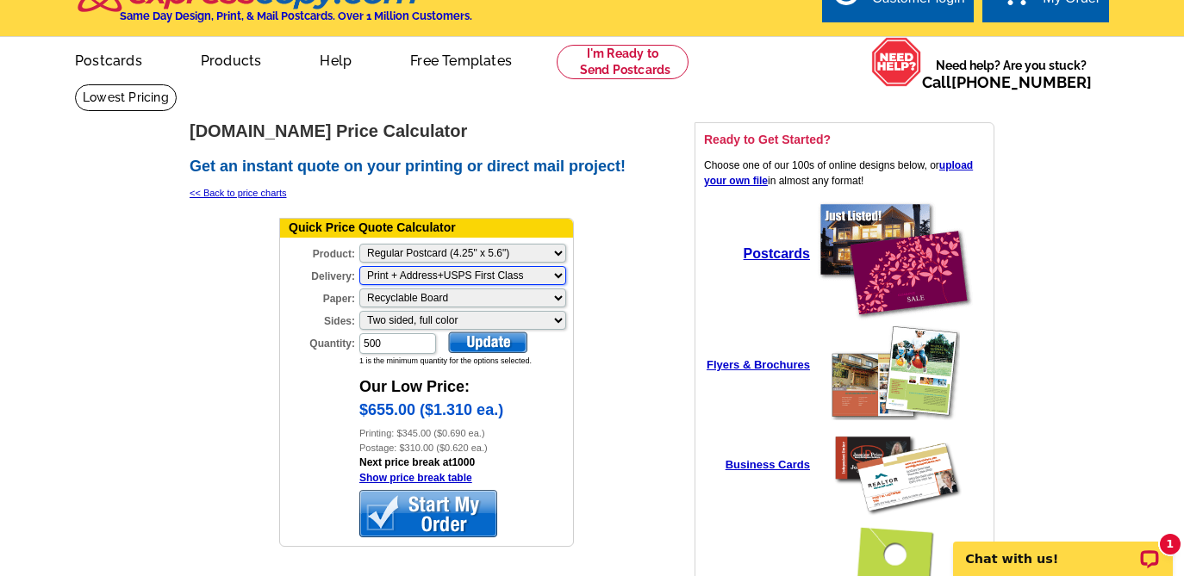
click at [440, 272] on select "Please make a selection Print + Address+USPS First Class Print + Address+Shippe…" at bounding box center [462, 275] width 207 height 19
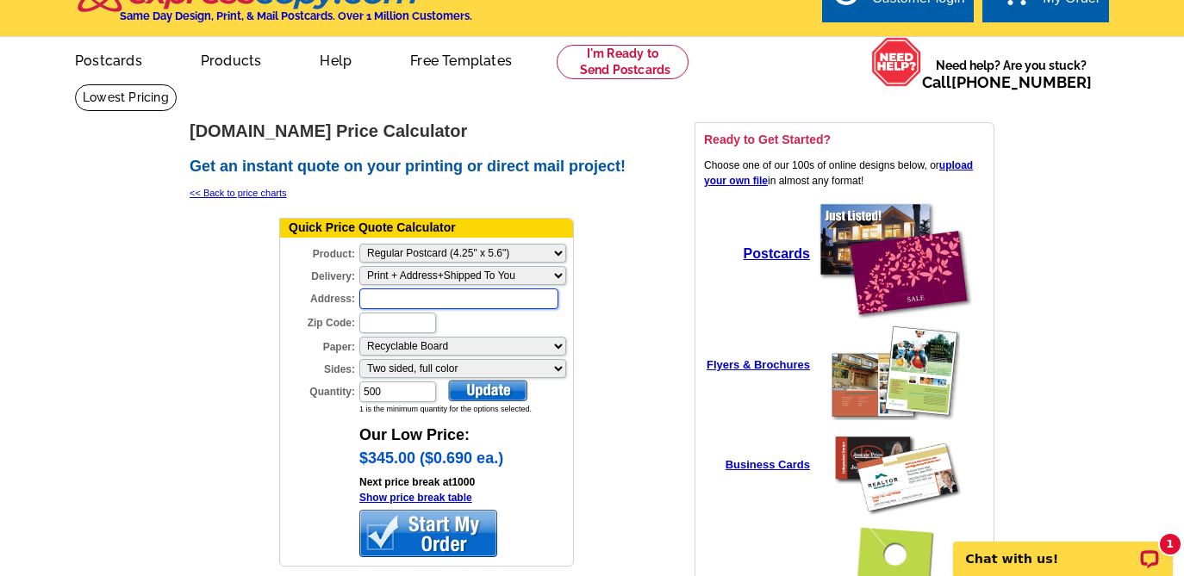
click at [439, 294] on input "Address:" at bounding box center [458, 299] width 199 height 21
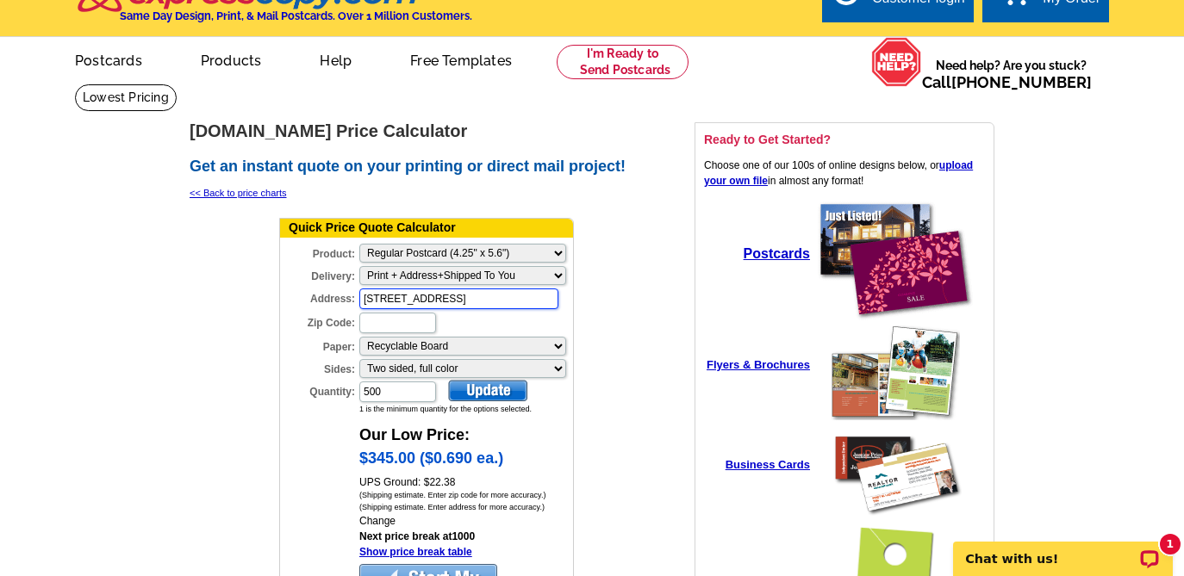
type input "2876 wexford blvd"
click at [398, 319] on input "Zip Code:" at bounding box center [397, 323] width 77 height 21
type input "44224"
click at [497, 389] on div at bounding box center [487, 391] width 79 height 22
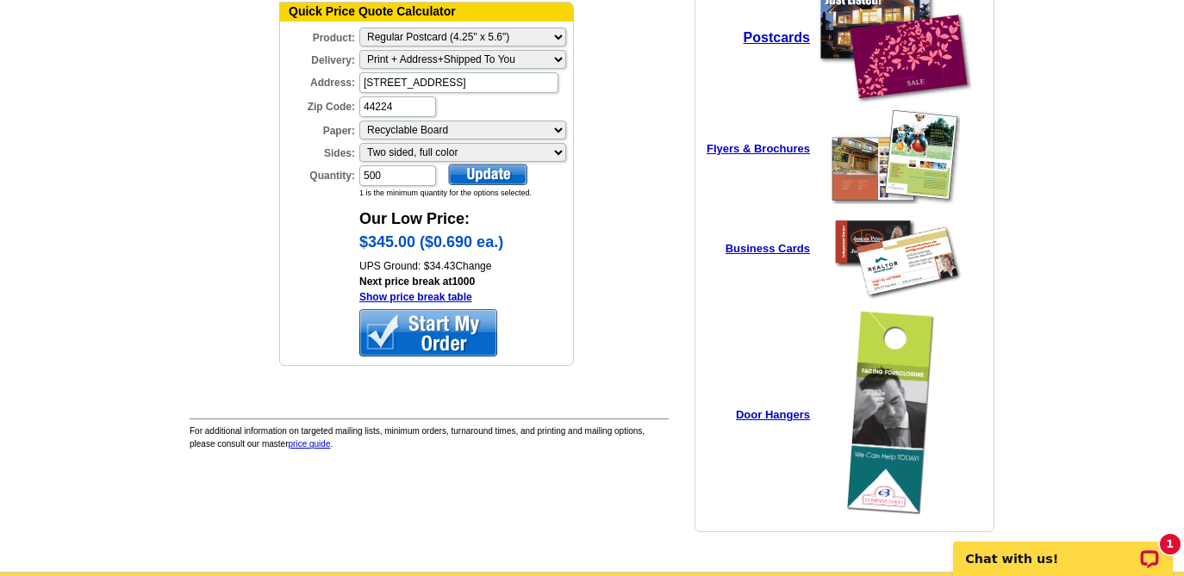
scroll to position [246, 0]
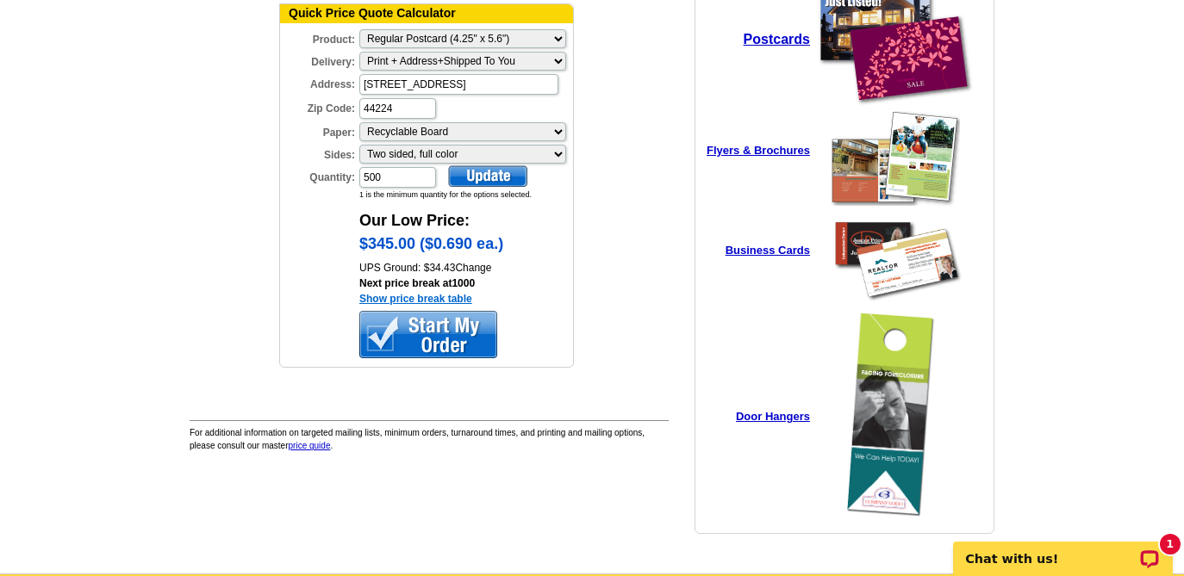
click at [452, 296] on link "Show price break table" at bounding box center [415, 299] width 113 height 12
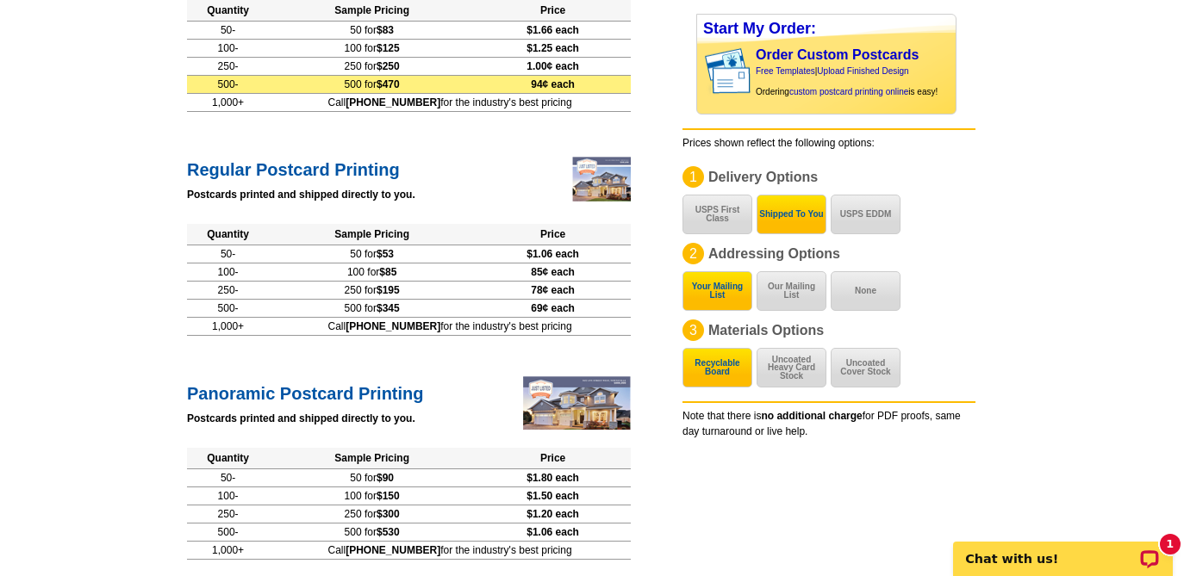
scroll to position [360, 0]
